Goal: Task Accomplishment & Management: Use online tool/utility

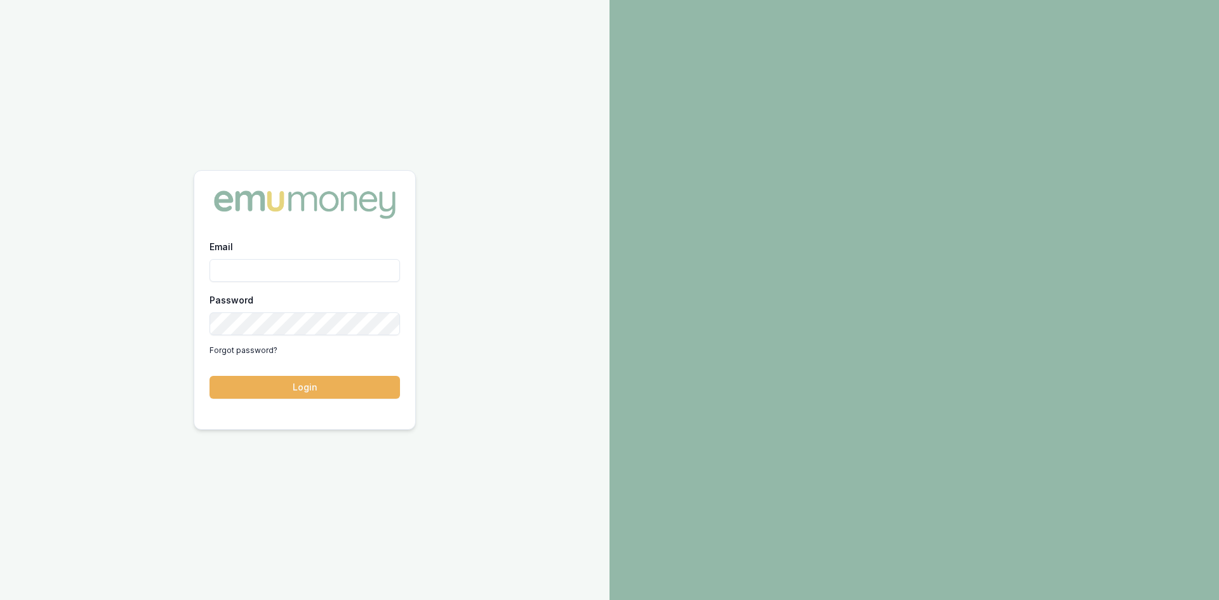
click at [324, 261] on input "Email" at bounding box center [305, 270] width 190 height 23
type input "wendy.fonseka@emumoney.com.au"
click at [329, 394] on button "Login" at bounding box center [305, 387] width 190 height 23
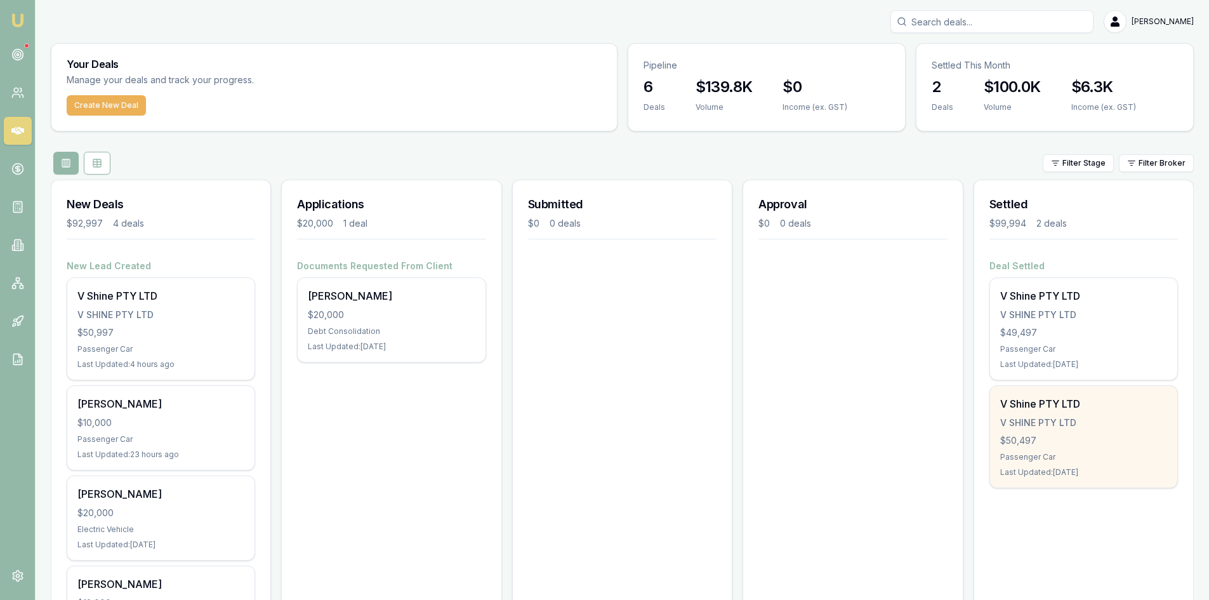
click at [1091, 422] on div "V SHINE PTY LTD" at bounding box center [1084, 422] width 167 height 13
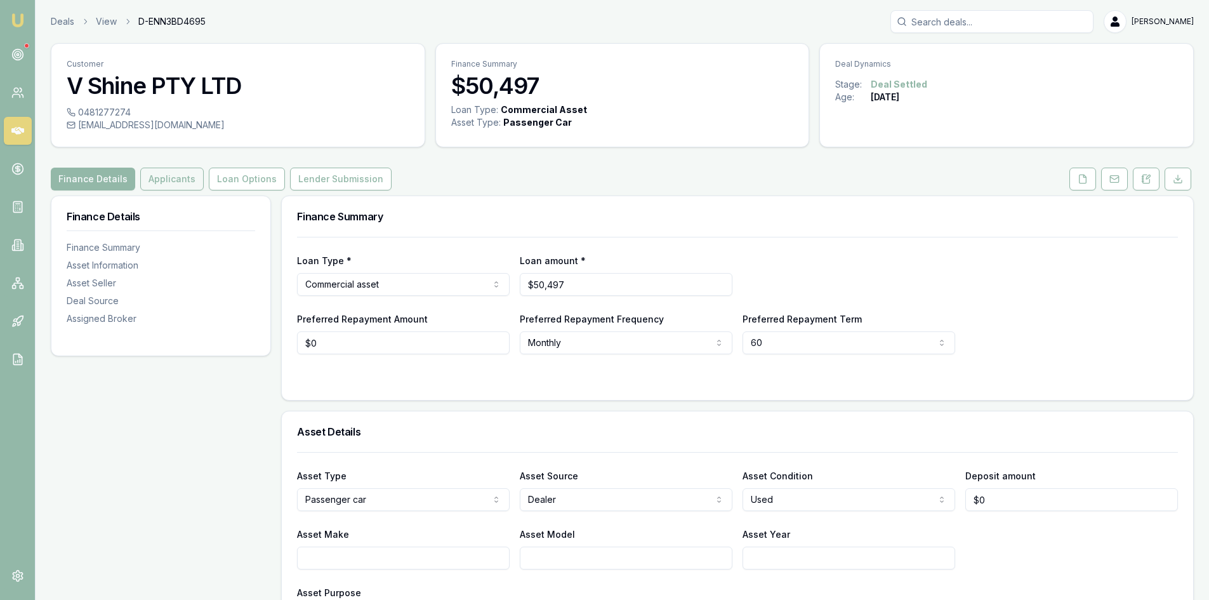
click at [178, 183] on button "Applicants" at bounding box center [171, 179] width 63 height 23
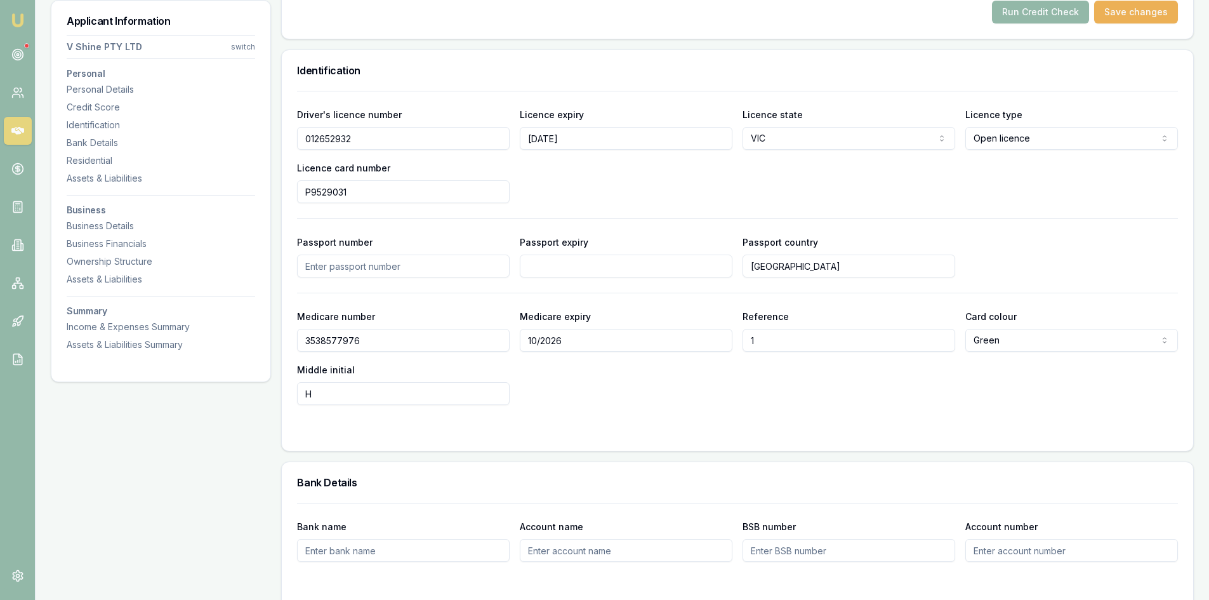
scroll to position [548, 0]
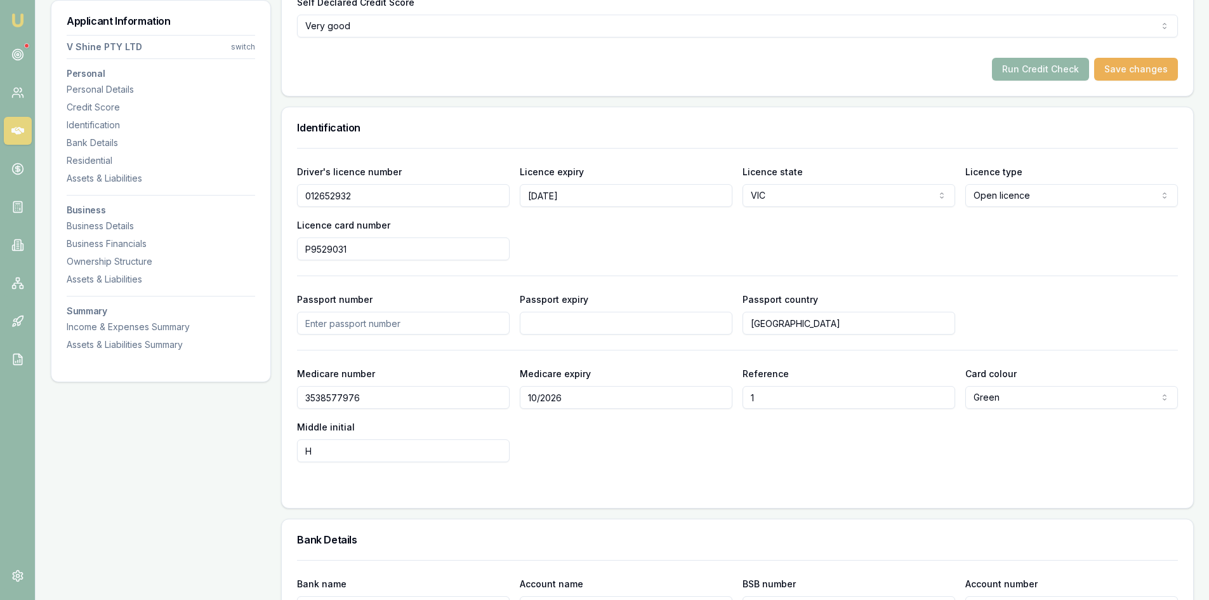
drag, startPoint x: 364, startPoint y: 200, endPoint x: 292, endPoint y: 199, distance: 71.8
click at [292, 199] on div "Driver's licence number 012652932 Licence expiry 03/03/2027 Licence state VIC N…" at bounding box center [738, 328] width 912 height 360
drag, startPoint x: 386, startPoint y: 248, endPoint x: 248, endPoint y: 249, distance: 138.4
drag, startPoint x: 589, startPoint y: 201, endPoint x: 496, endPoint y: 196, distance: 92.2
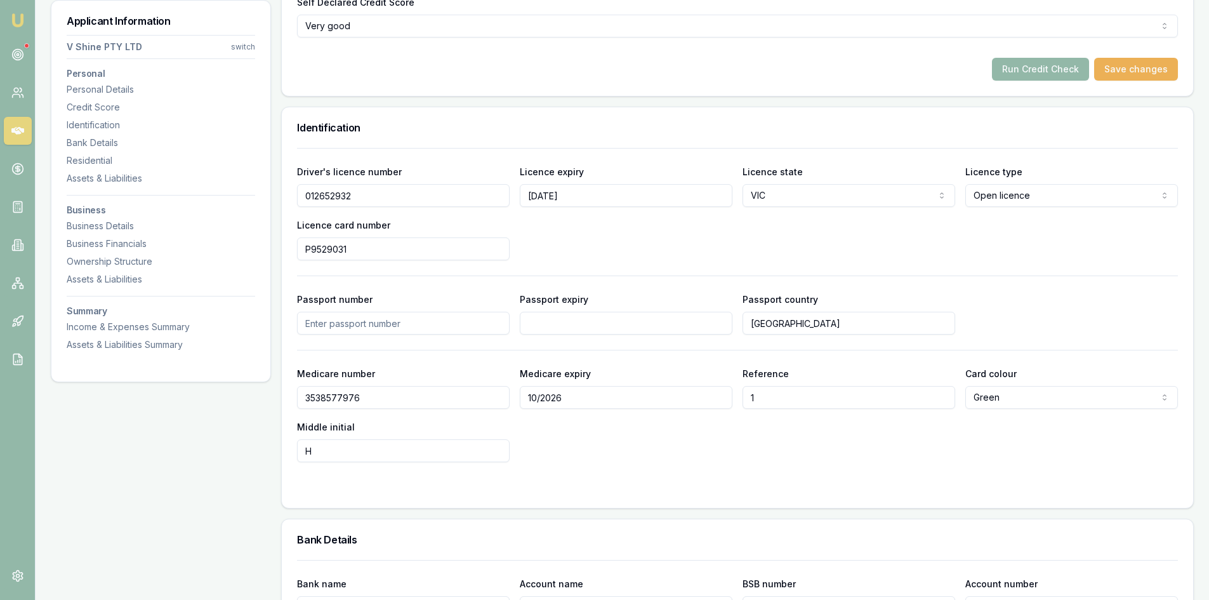
click at [499, 197] on div "Driver's licence number 012652932 Licence expiry 03/03/2027 Licence state VIC N…" at bounding box center [737, 212] width 881 height 97
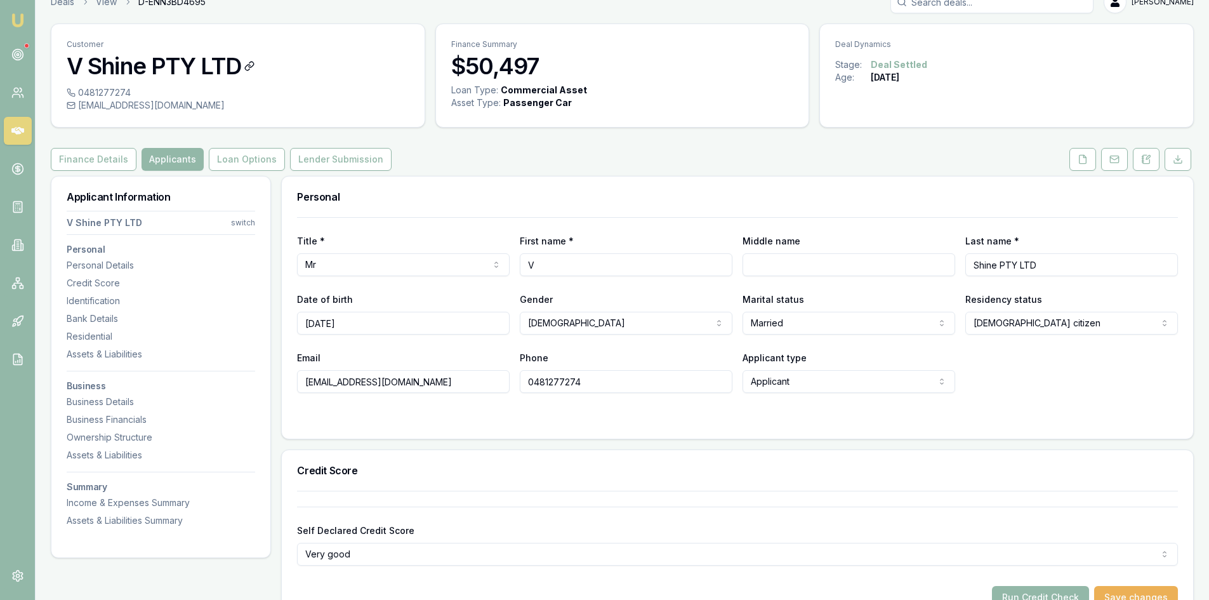
scroll to position [0, 0]
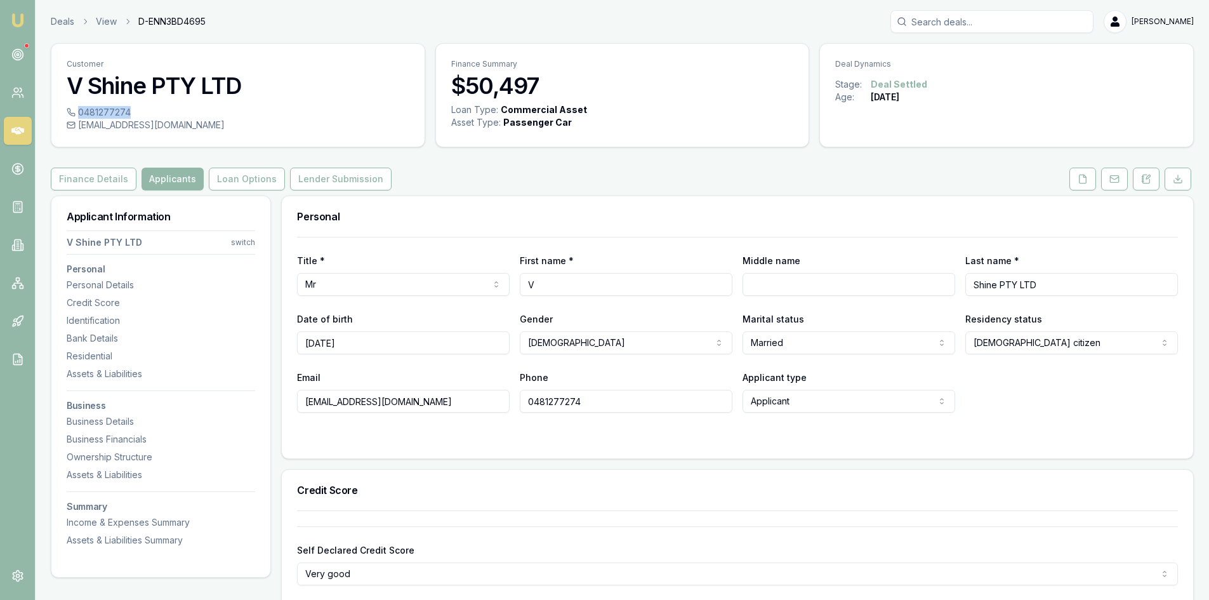
drag, startPoint x: 134, startPoint y: 111, endPoint x: 128, endPoint y: 112, distance: 6.4
click at [128, 112] on div "0481277274" at bounding box center [238, 112] width 343 height 13
copy div "0481277274"
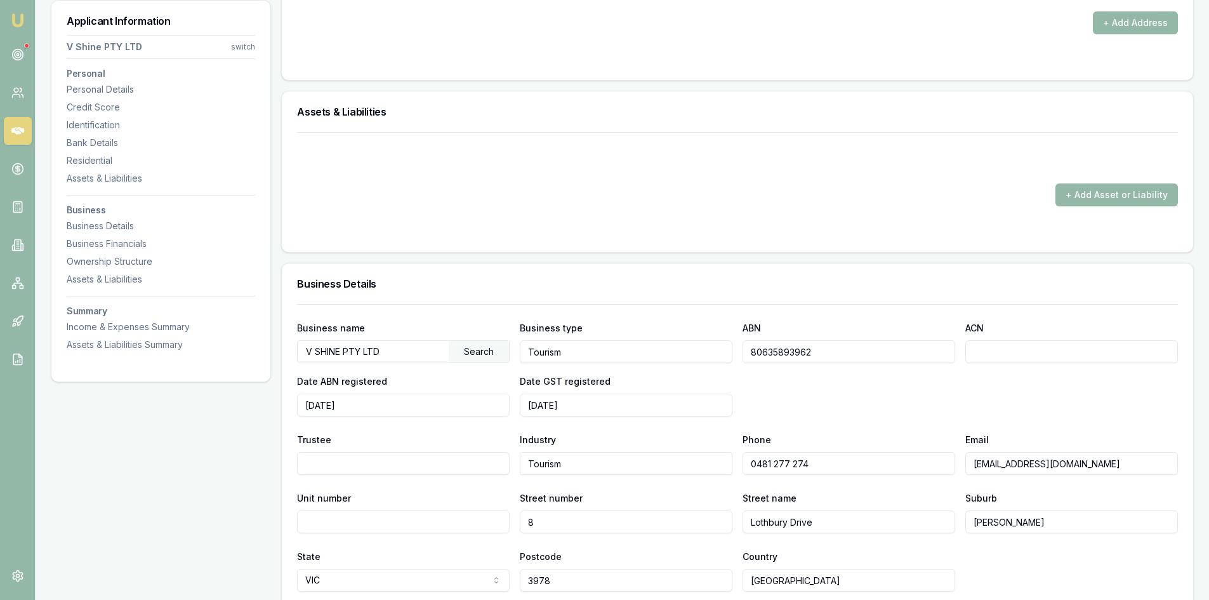
scroll to position [1500, 0]
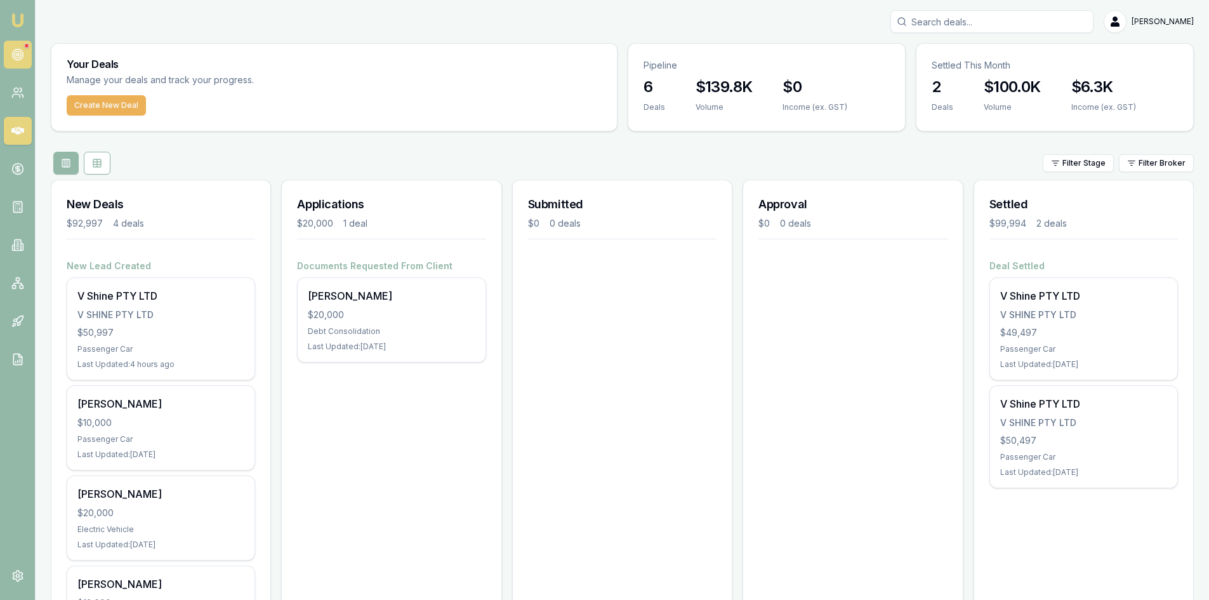
click at [19, 53] on icon at bounding box center [17, 54] width 13 height 13
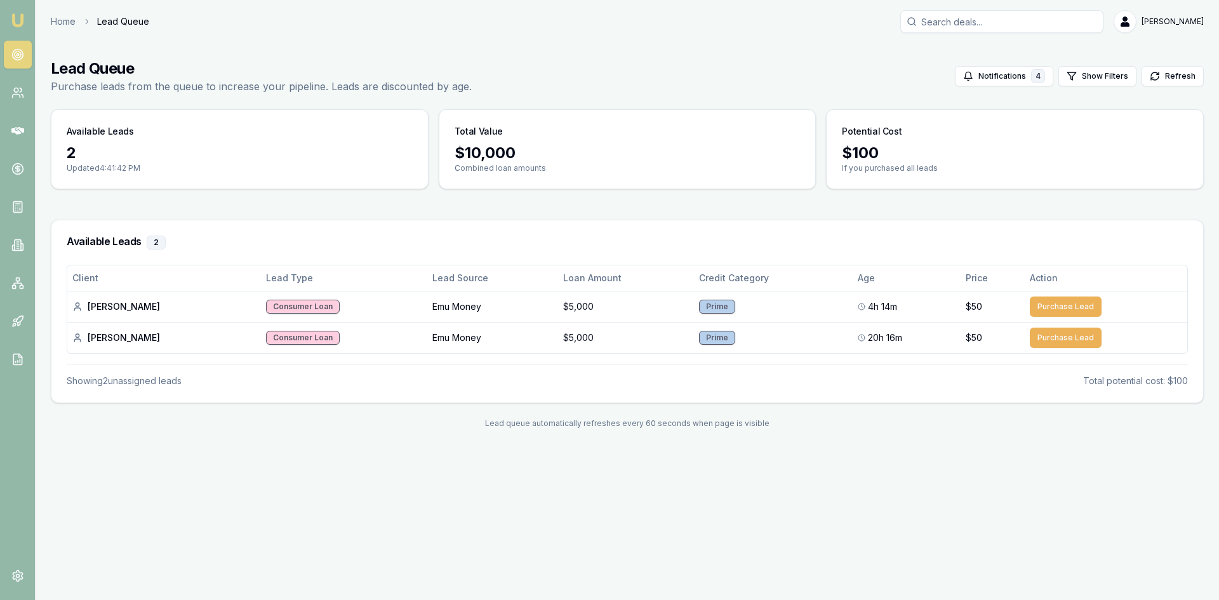
click at [20, 57] on icon at bounding box center [17, 54] width 13 height 13
click at [21, 53] on icon at bounding box center [17, 54] width 13 height 13
click at [21, 76] on nav "Emu Broker" at bounding box center [17, 191] width 35 height 383
click at [20, 87] on icon at bounding box center [17, 92] width 13 height 13
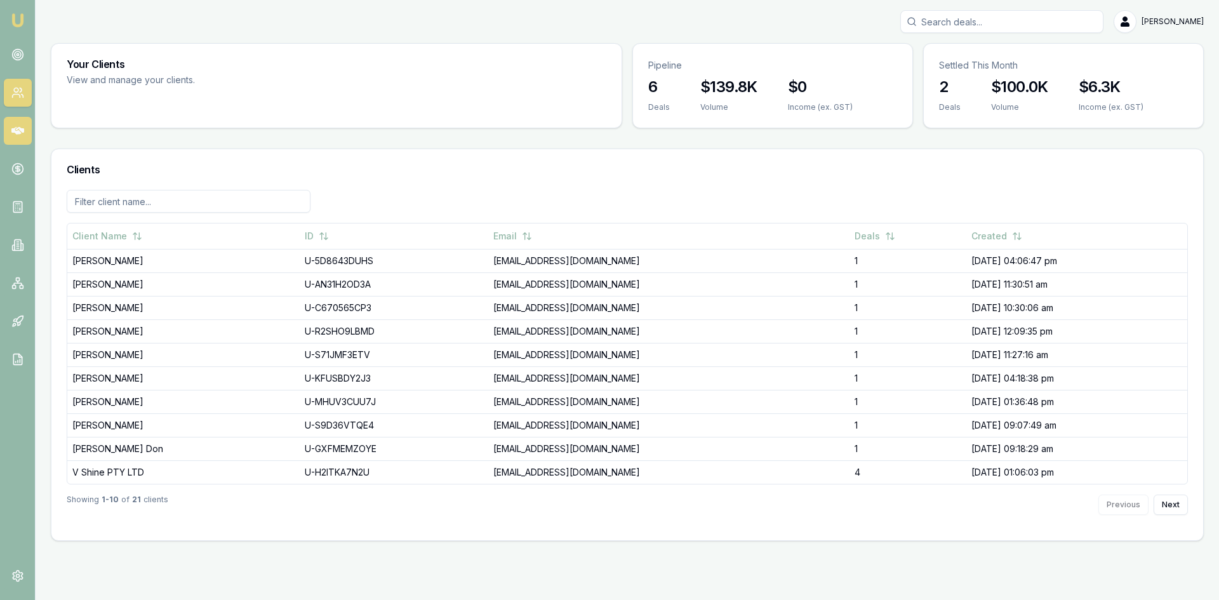
click at [13, 133] on icon at bounding box center [17, 130] width 13 height 13
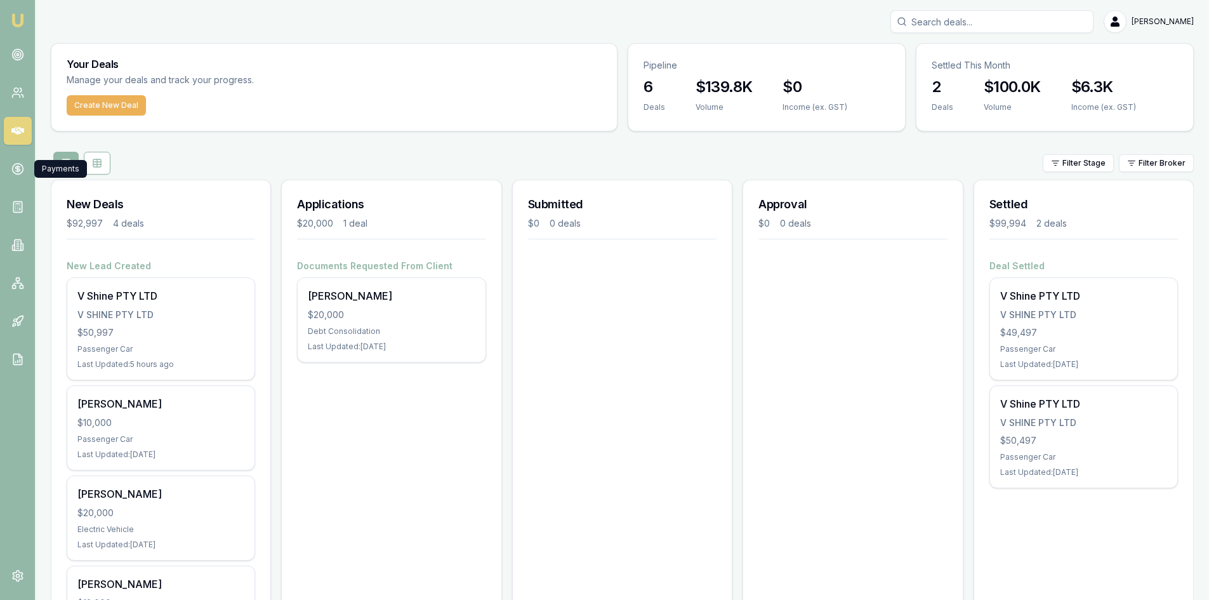
click at [5, 154] on nav "Emu Broker" at bounding box center [17, 191] width 35 height 383
click at [13, 168] on icon at bounding box center [17, 169] width 13 height 13
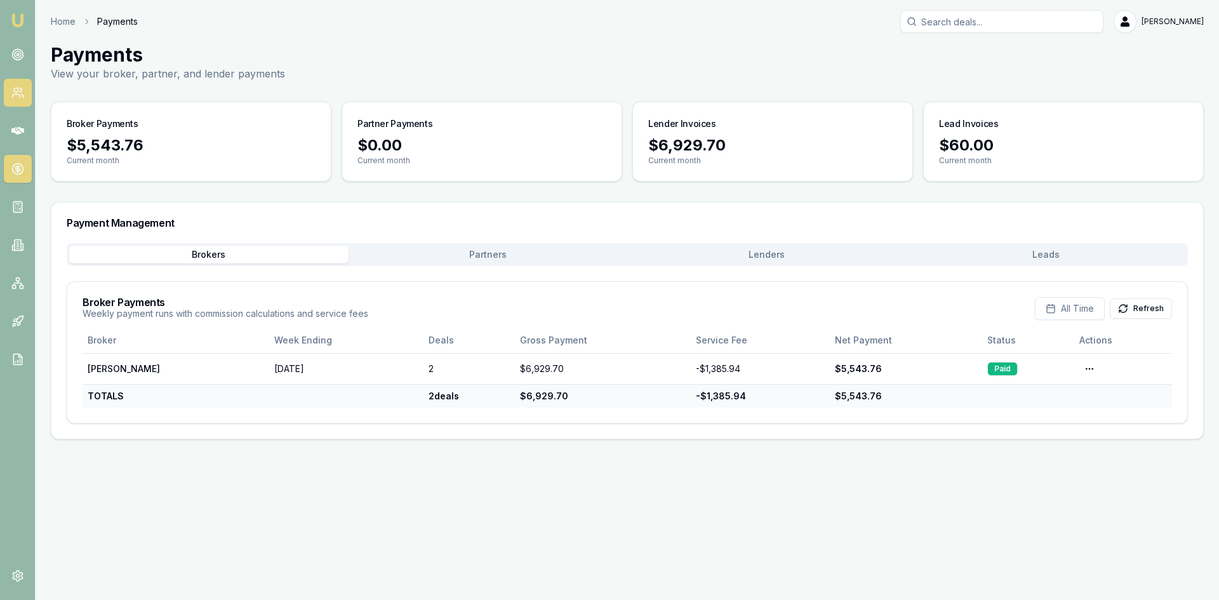
click at [11, 85] on link at bounding box center [18, 93] width 28 height 28
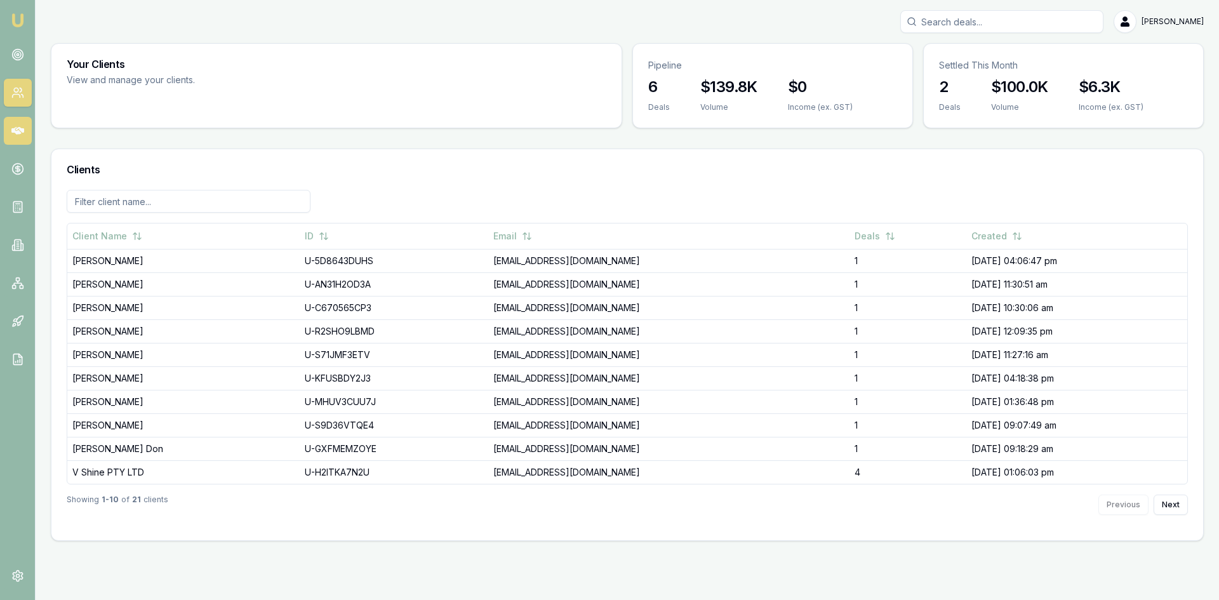
click at [13, 138] on link at bounding box center [18, 131] width 28 height 28
